Goal: Find specific page/section: Find specific page/section

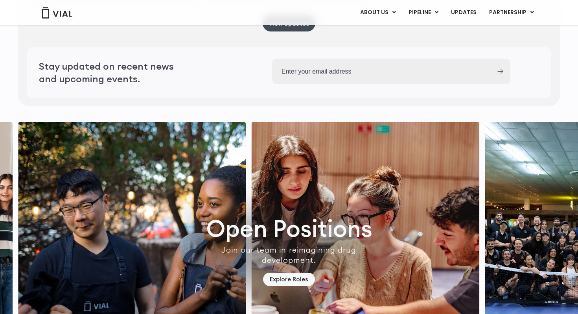
scroll to position [2272, 0]
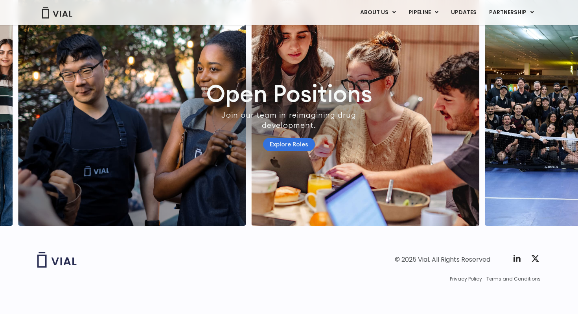
click at [286, 138] on link "Explore Roles" at bounding box center [289, 145] width 52 height 14
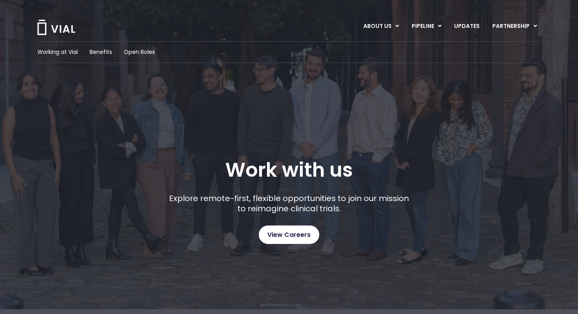
click at [287, 240] on link "View Careers" at bounding box center [289, 234] width 61 height 18
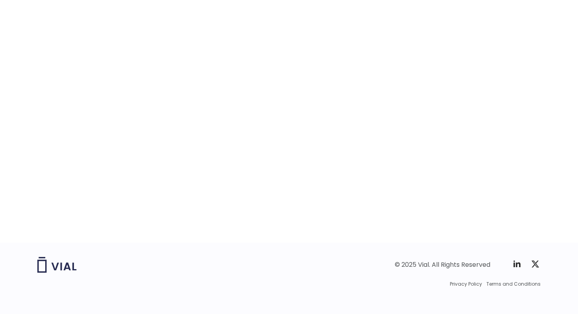
scroll to position [1226, 0]
